Goal: Register for event/course

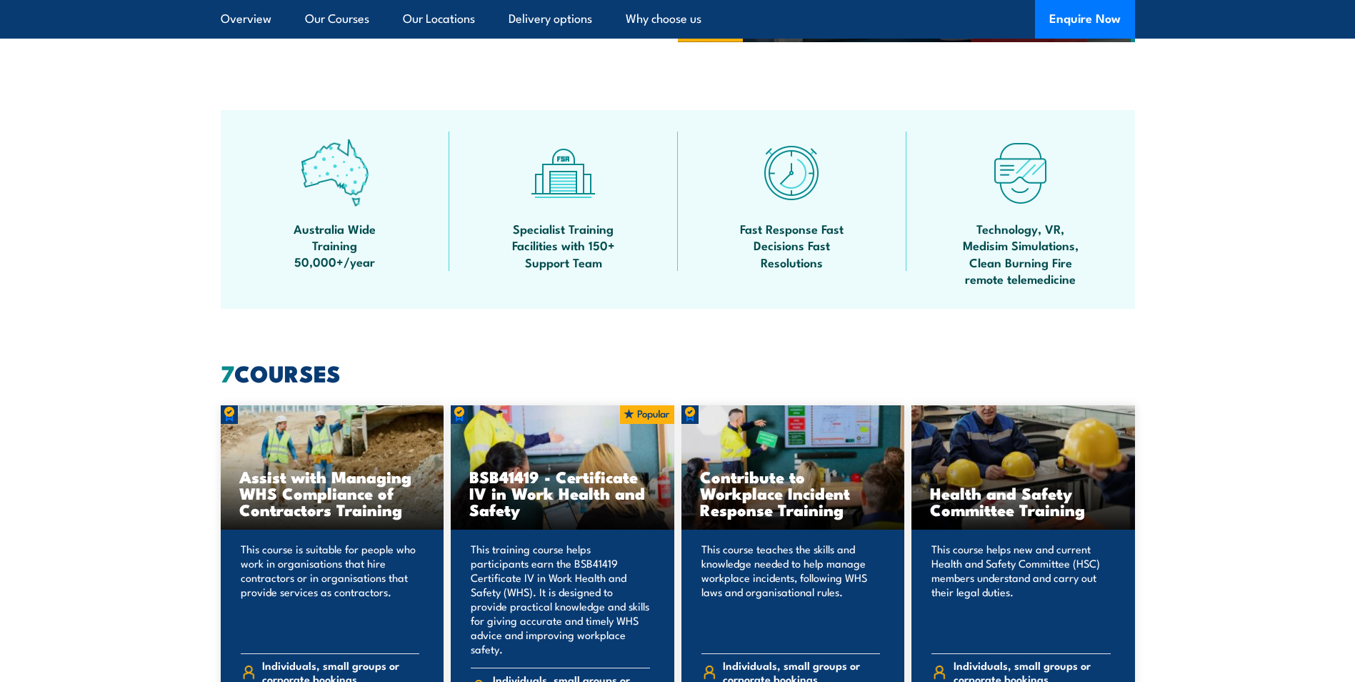
scroll to position [1000, 0]
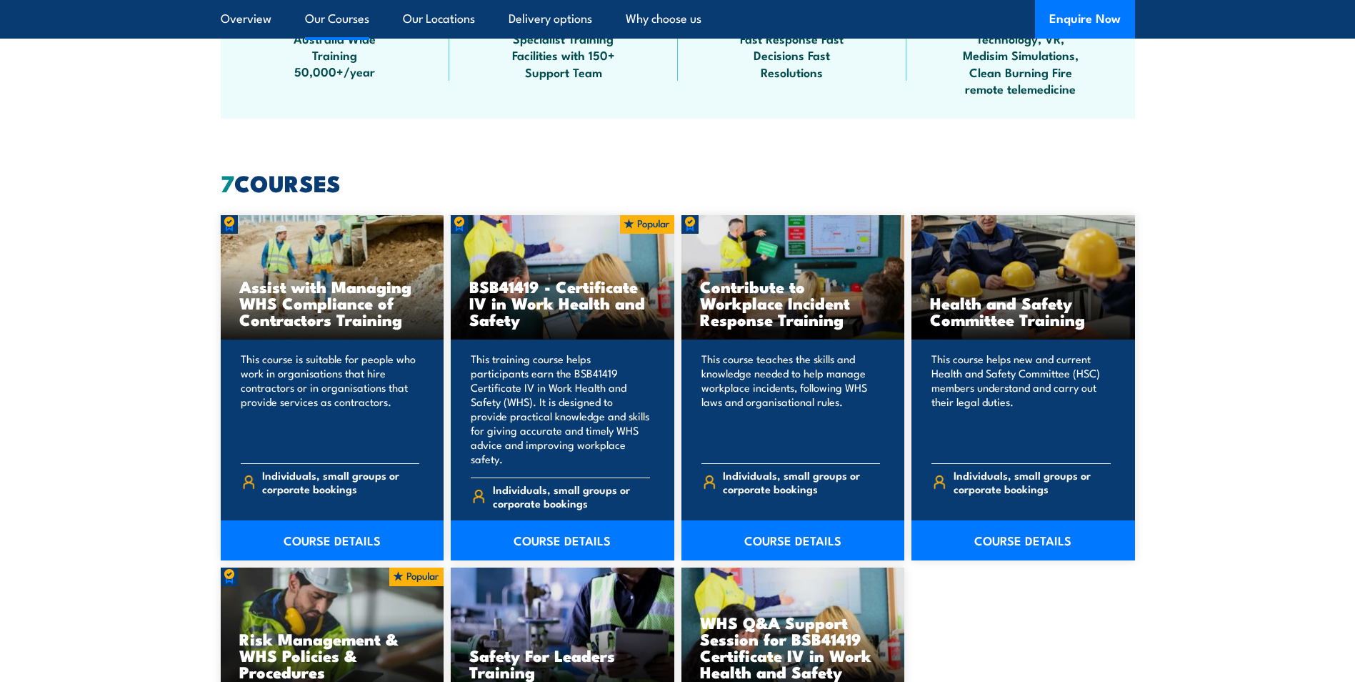
drag, startPoint x: 589, startPoint y: 304, endPoint x: 545, endPoint y: 306, distance: 44.3
click at [545, 306] on h3 "BSB41419 - Certificate IV in Work Health and Safety" at bounding box center [562, 302] width 186 height 49
click at [565, 531] on link "COURSE DETAILS" at bounding box center [563, 540] width 224 height 40
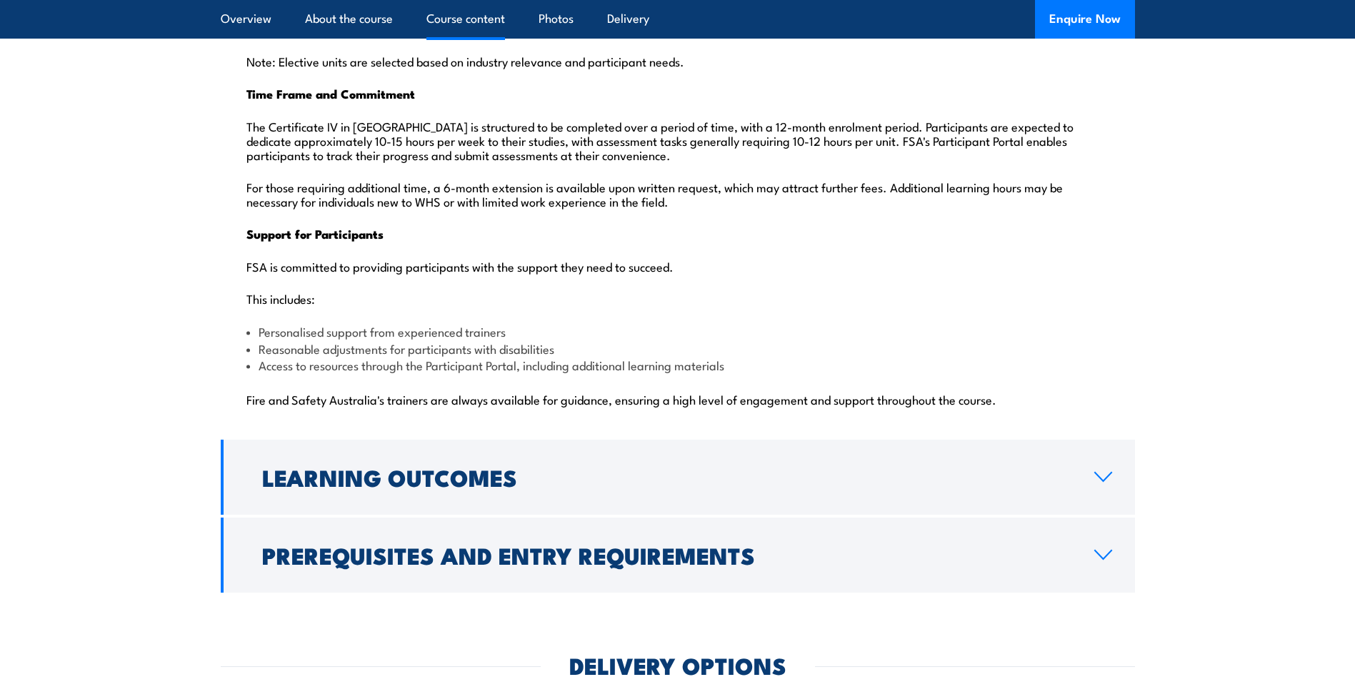
scroll to position [3429, 0]
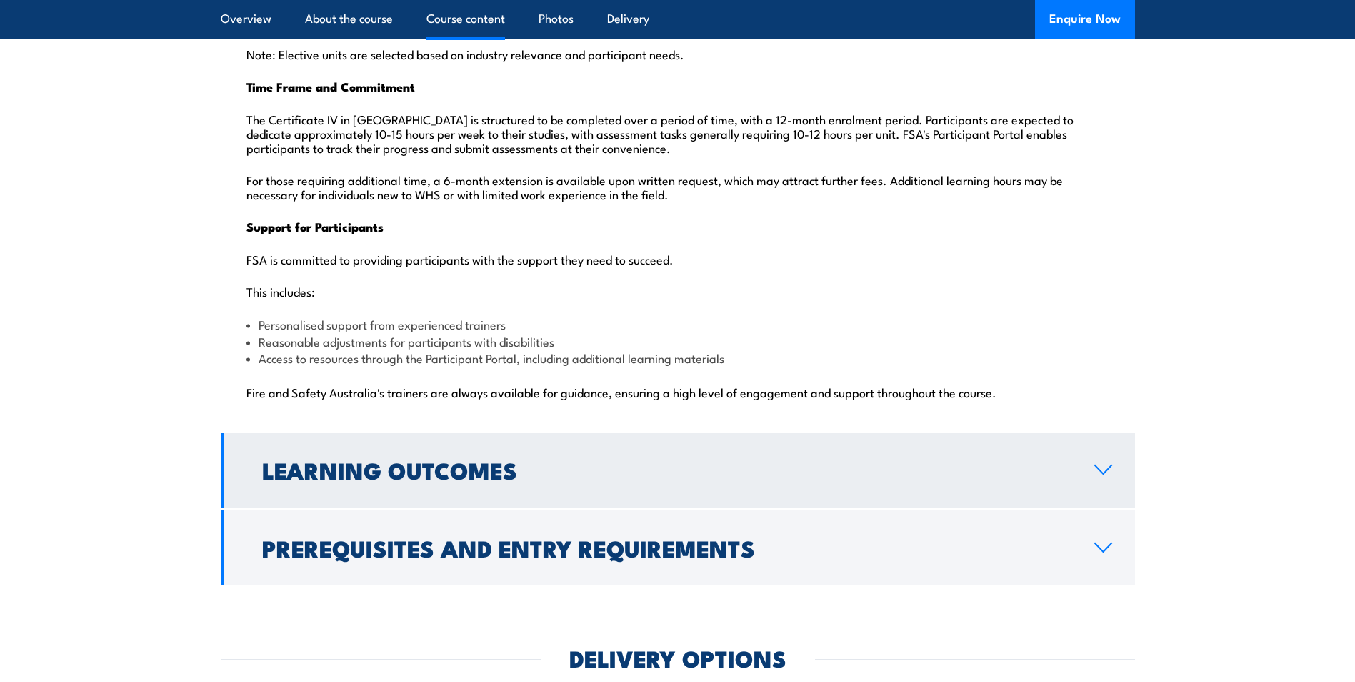
click at [1087, 450] on link "Learning Outcomes" at bounding box center [678, 469] width 914 height 75
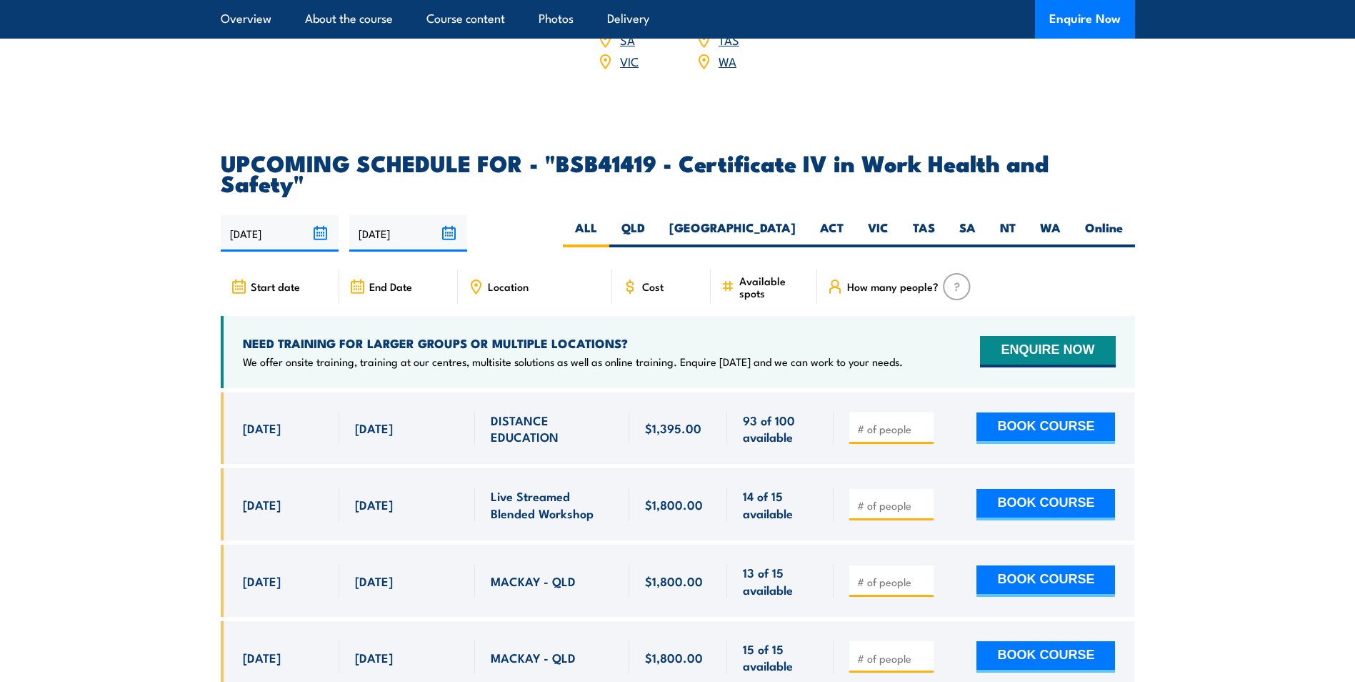
scroll to position [2796, 0]
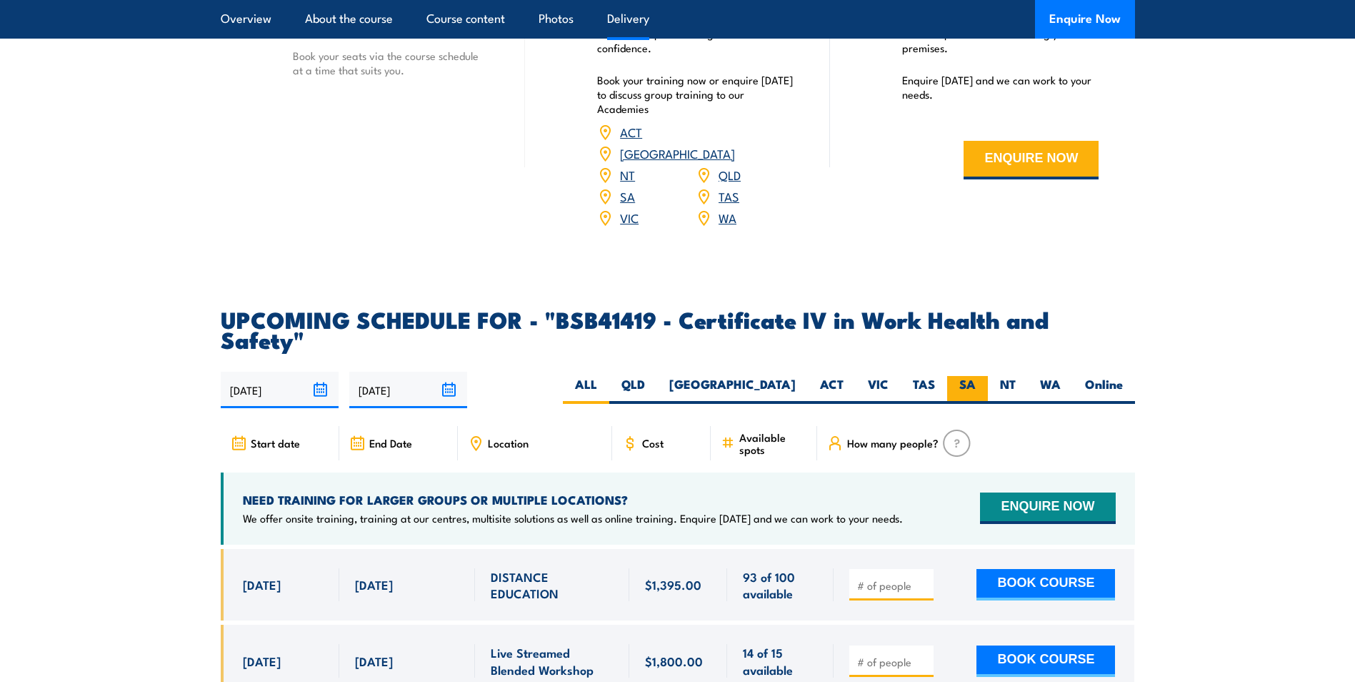
click at [977, 376] on label "SA" at bounding box center [967, 390] width 41 height 28
click at [977, 376] on input "SA" at bounding box center [980, 380] width 9 height 9
radio input "true"
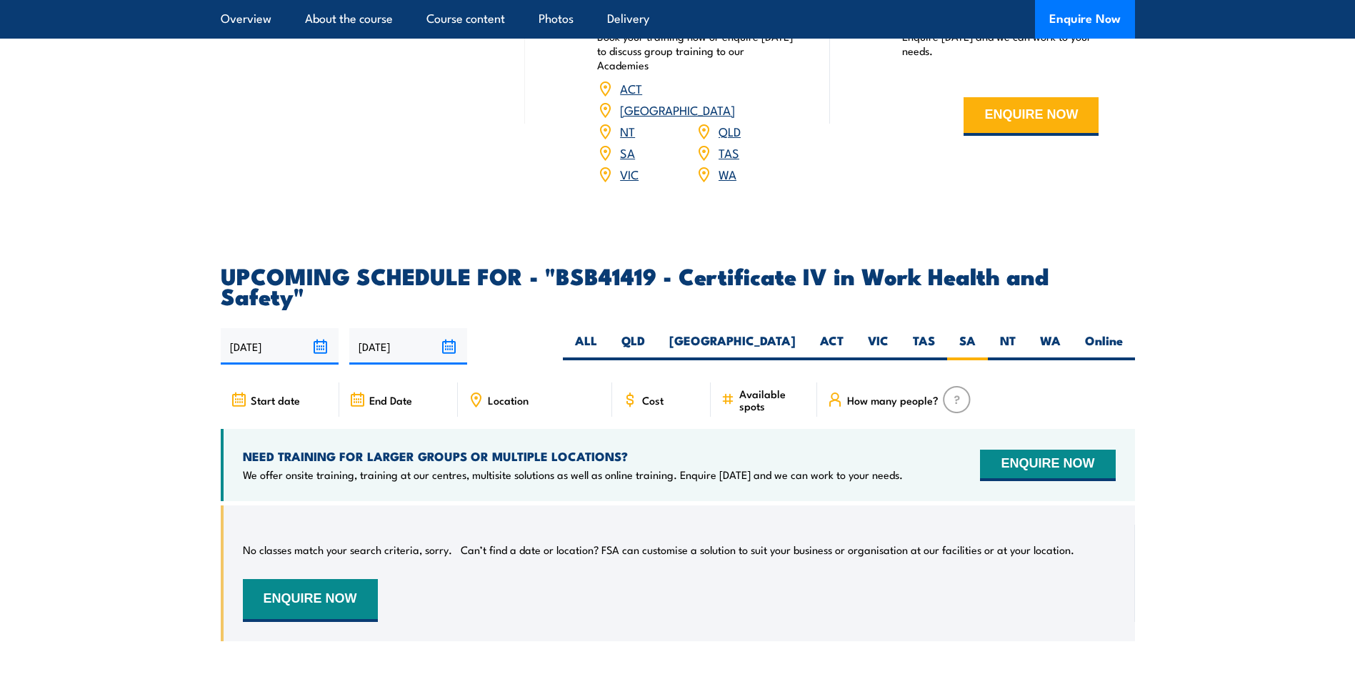
scroll to position [4377, 0]
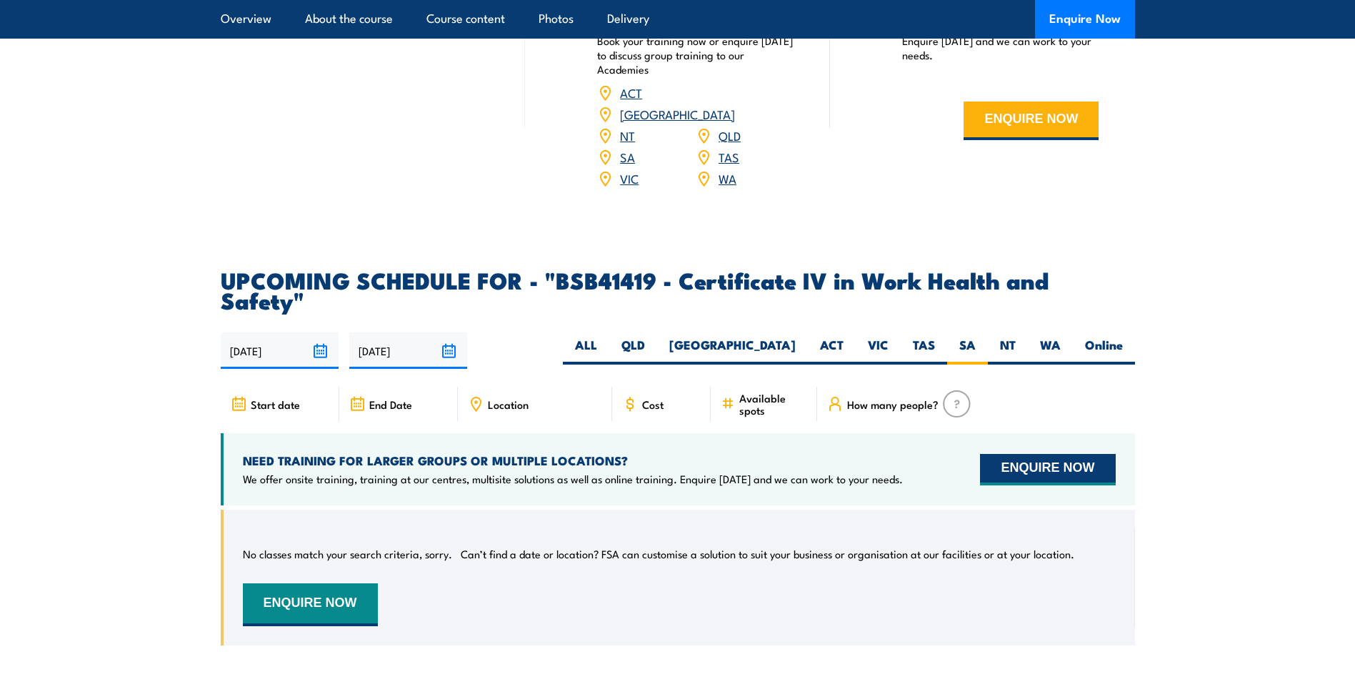
click at [1028, 454] on button "ENQUIRE NOW" at bounding box center [1047, 469] width 135 height 31
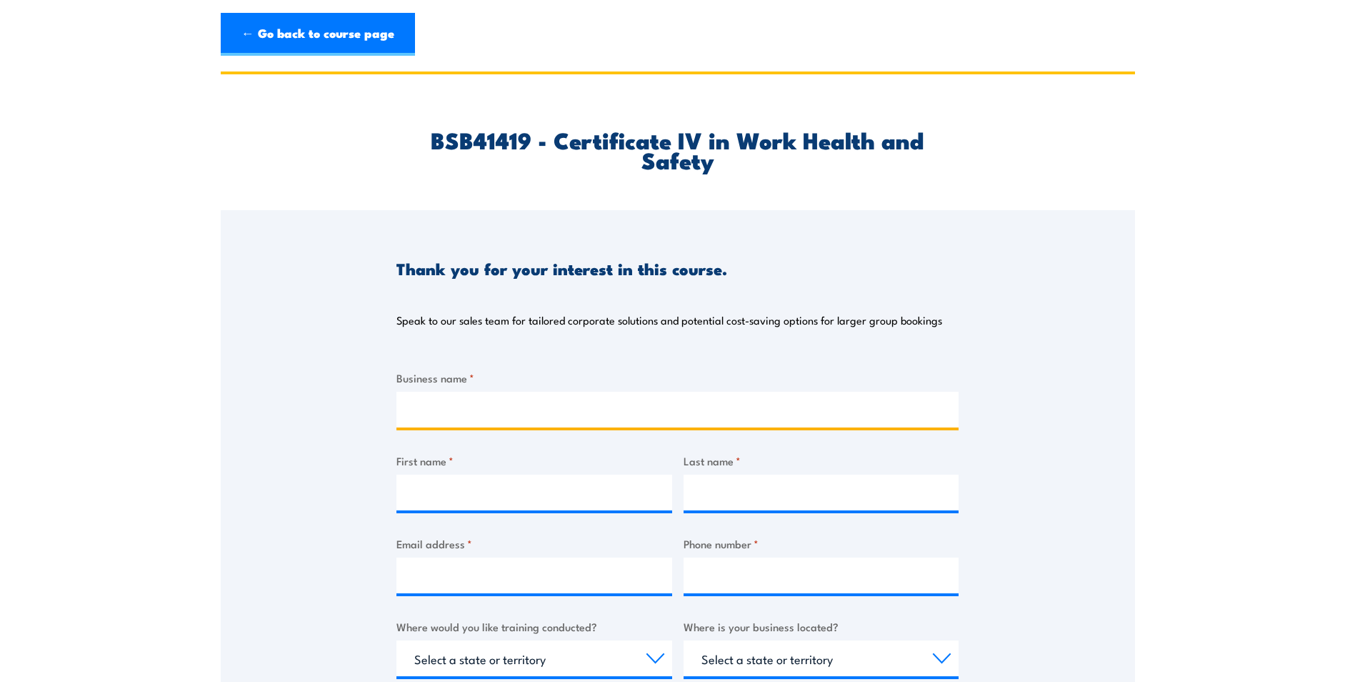
click at [547, 407] on input "Business name *" at bounding box center [678, 410] width 562 height 36
type input "Bestbar"
type input "Aprilyn"
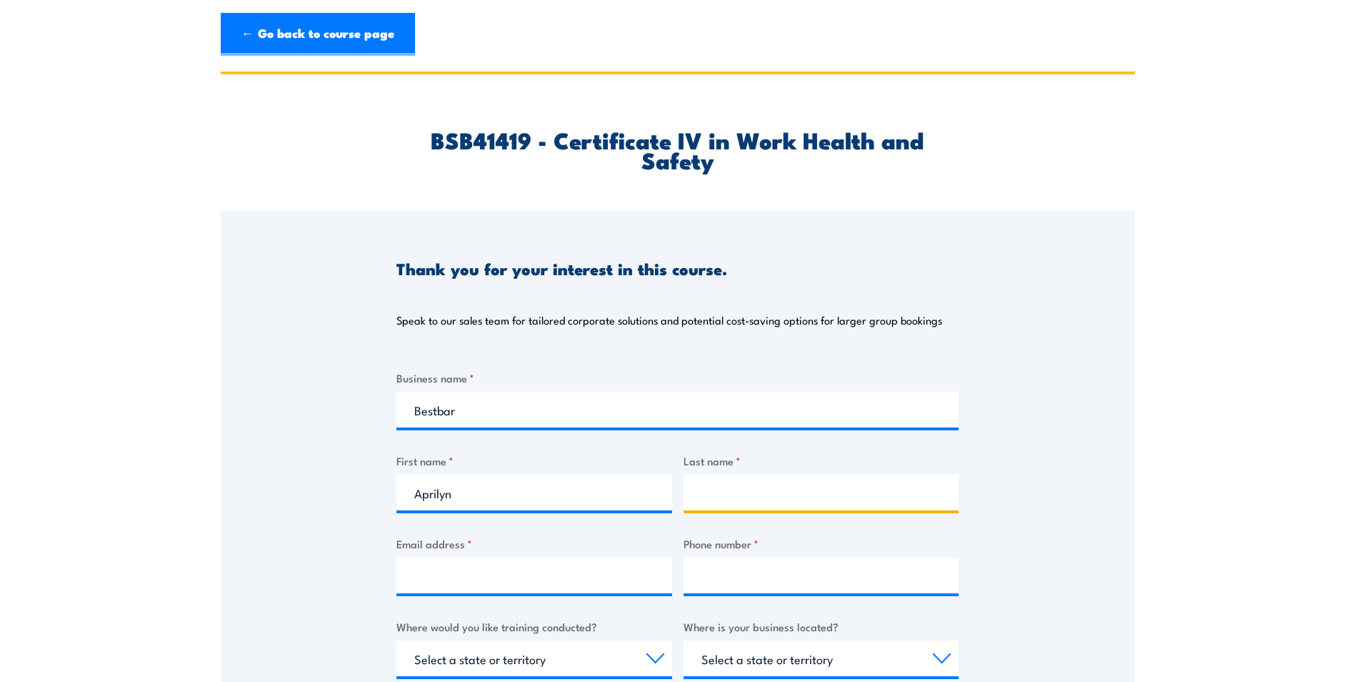
type input "[PERSON_NAME]"
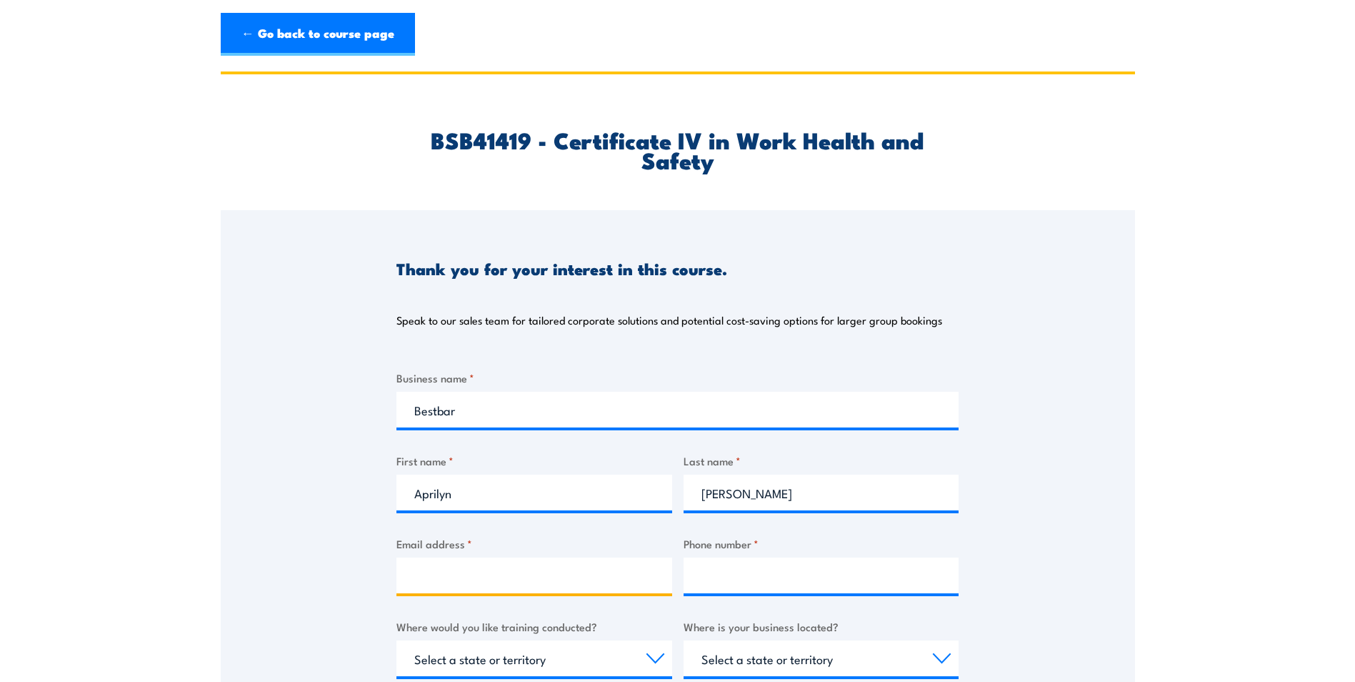
type input "[EMAIL_ADDRESS][PERSON_NAME][DOMAIN_NAME]"
type input "0450574004"
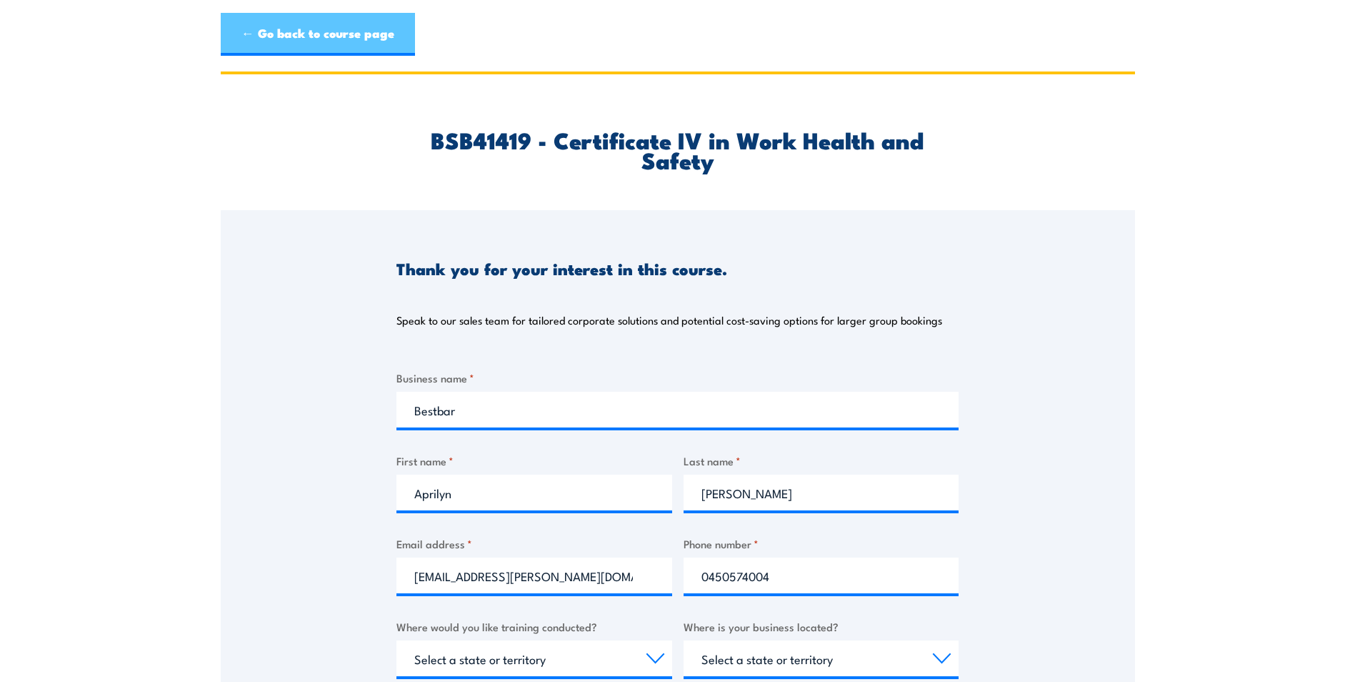
click at [296, 27] on link "← Go back to course page" at bounding box center [318, 34] width 194 height 43
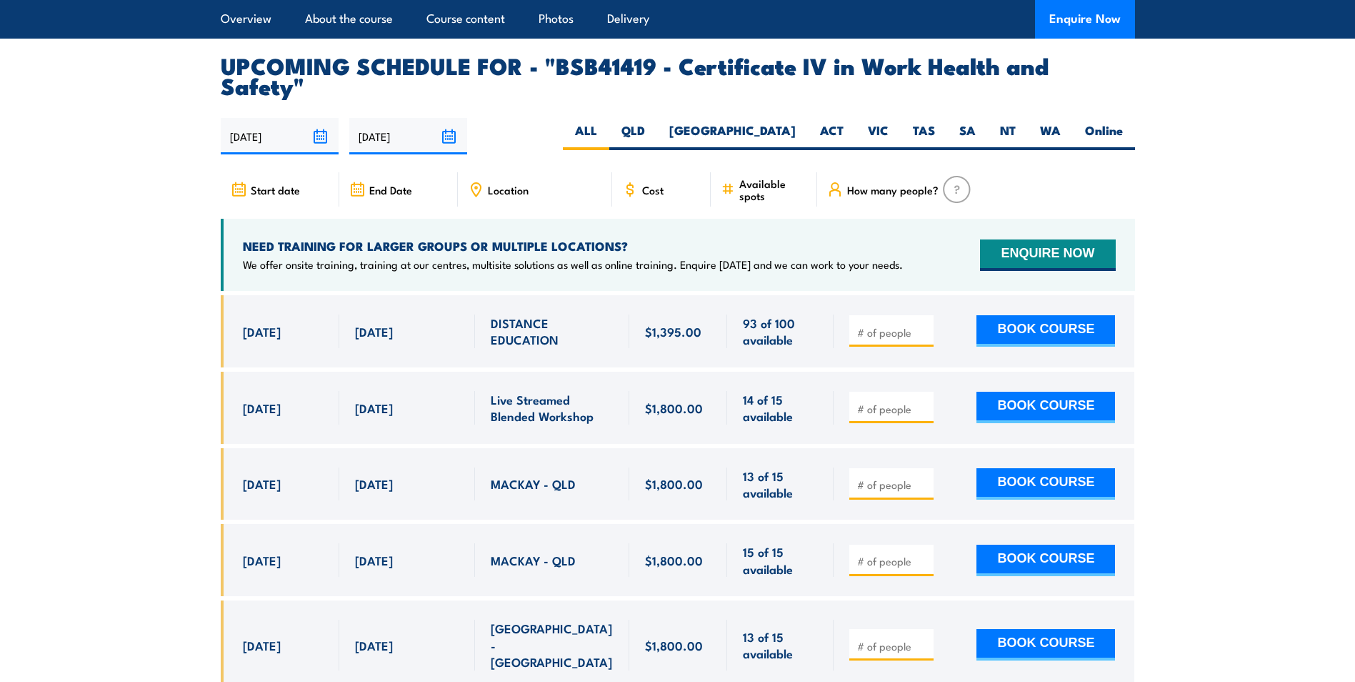
scroll to position [4234, 0]
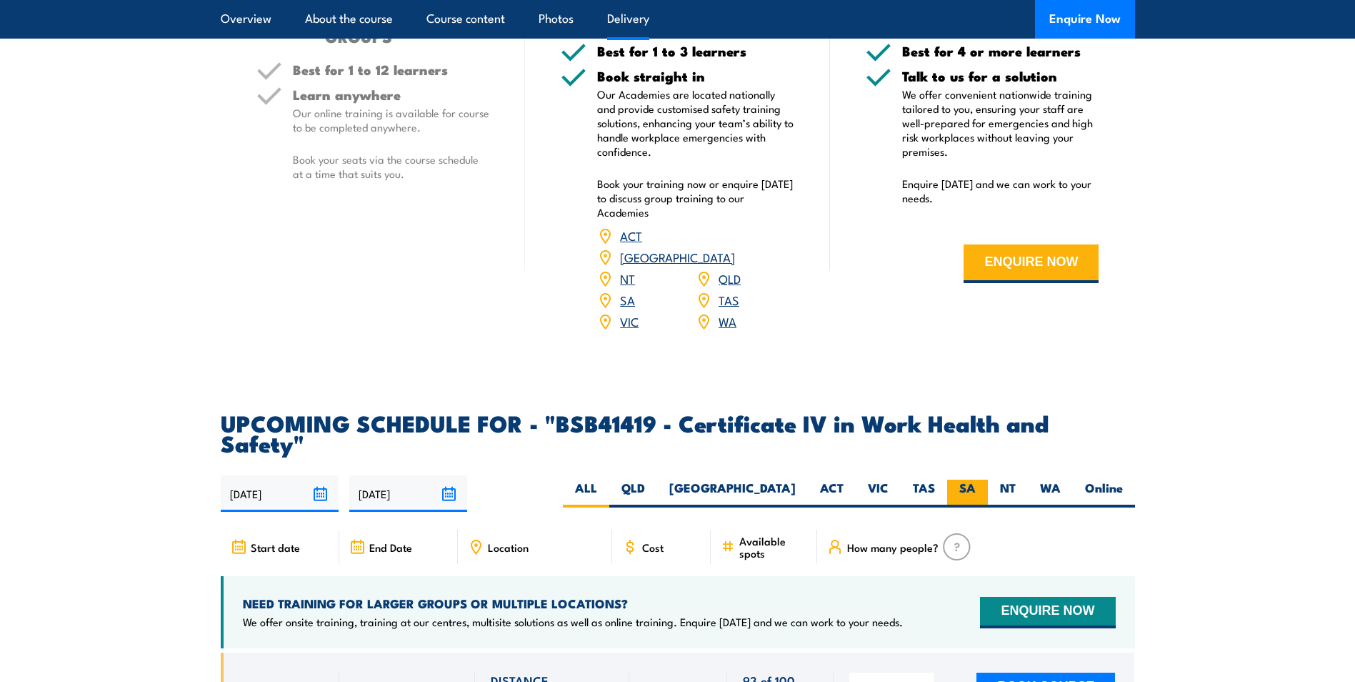
click at [980, 479] on label "SA" at bounding box center [967, 493] width 41 height 28
click at [980, 479] on input "SA" at bounding box center [980, 483] width 9 height 9
radio input "true"
